Goal: Use online tool/utility

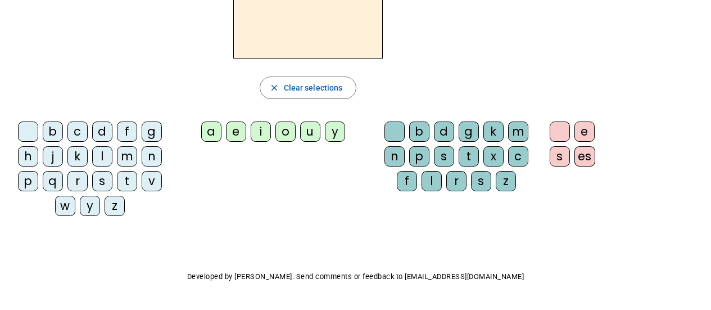
scroll to position [56, 0]
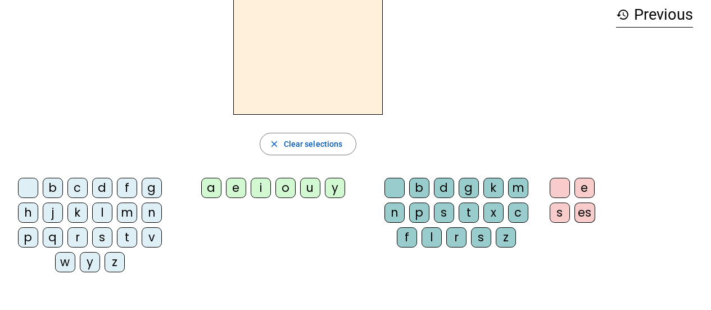
click at [105, 214] on div "l" at bounding box center [102, 212] width 20 height 20
click at [212, 191] on div "a" at bounding box center [211, 188] width 20 height 20
click at [235, 192] on div "e" at bounding box center [236, 188] width 20 height 20
drag, startPoint x: 315, startPoint y: 187, endPoint x: 315, endPoint y: 119, distance: 67.4
click at [316, 187] on div "u" at bounding box center [310, 188] width 20 height 20
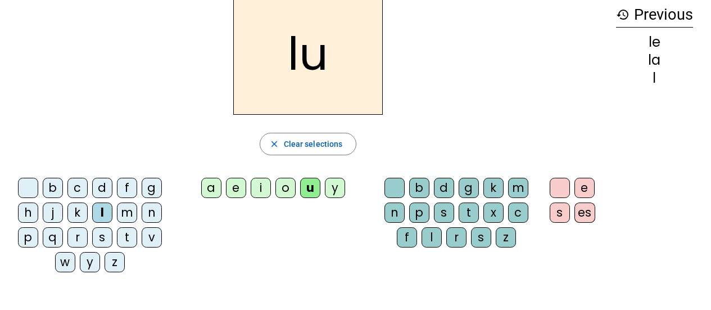
click at [128, 234] on div "t" at bounding box center [127, 237] width 20 height 20
click at [242, 190] on div "e" at bounding box center [236, 188] width 20 height 20
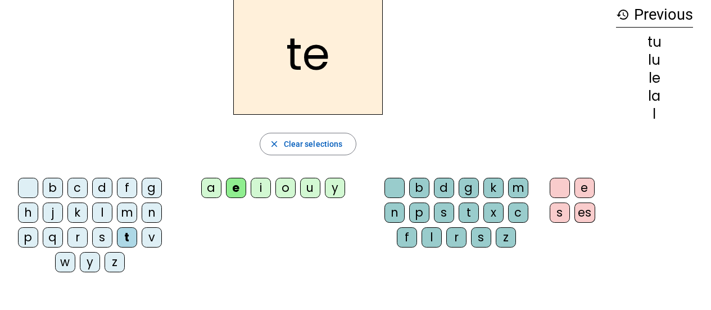
click at [218, 188] on div "a" at bounding box center [211, 188] width 20 height 20
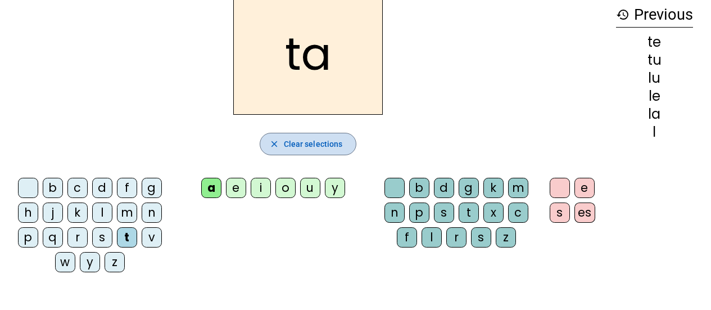
click at [319, 149] on span "Clear selections" at bounding box center [313, 143] width 59 height 13
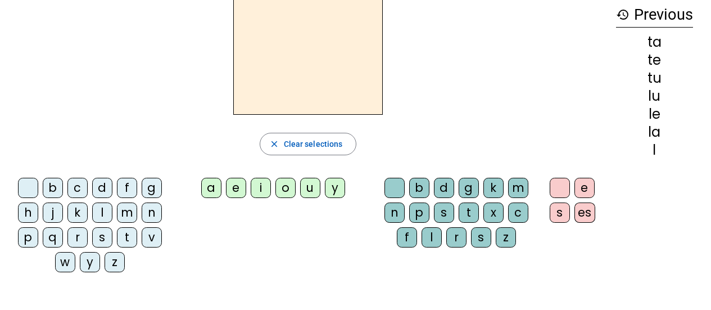
click at [97, 212] on div "l" at bounding box center [102, 212] width 20 height 20
click at [208, 191] on div "a" at bounding box center [211, 188] width 20 height 20
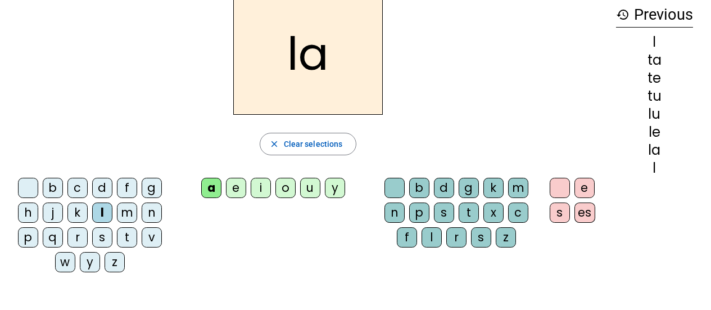
click at [239, 181] on div "e" at bounding box center [236, 188] width 20 height 20
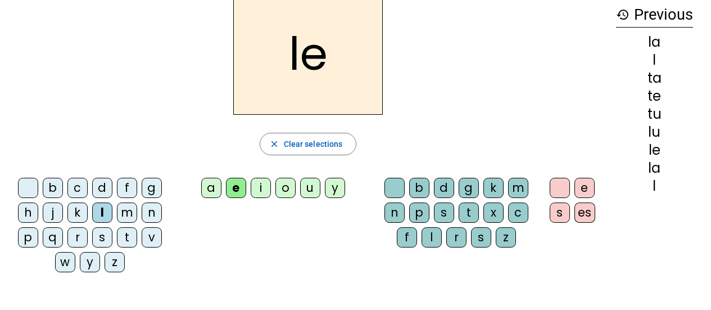
click at [304, 193] on div "u" at bounding box center [310, 188] width 20 height 20
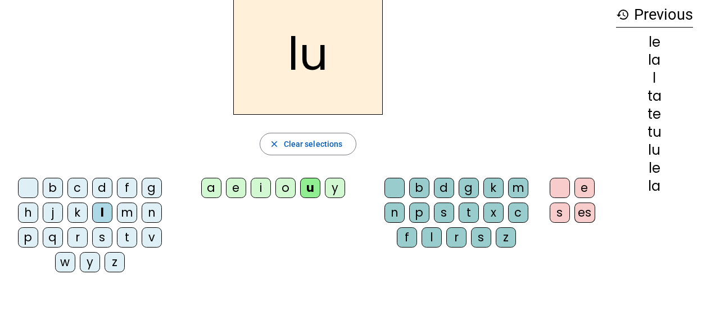
click at [130, 240] on div "t" at bounding box center [127, 237] width 20 height 20
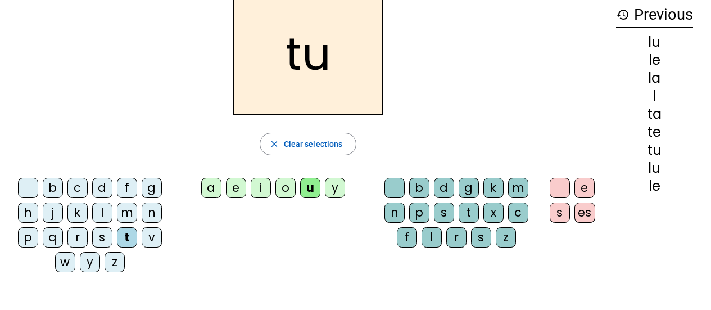
click at [234, 194] on div "e" at bounding box center [236, 188] width 20 height 20
drag, startPoint x: 215, startPoint y: 188, endPoint x: 253, endPoint y: 169, distance: 42.5
click at [214, 188] on div "a" at bounding box center [211, 188] width 20 height 20
